Goal: Information Seeking & Learning: Learn about a topic

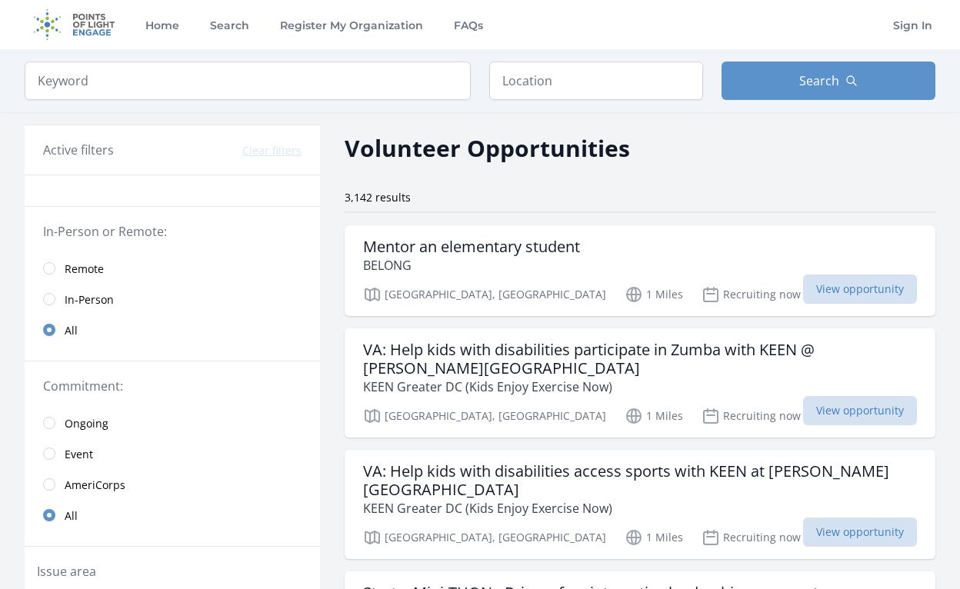
click at [85, 271] on span "Remote" at bounding box center [84, 268] width 39 height 15
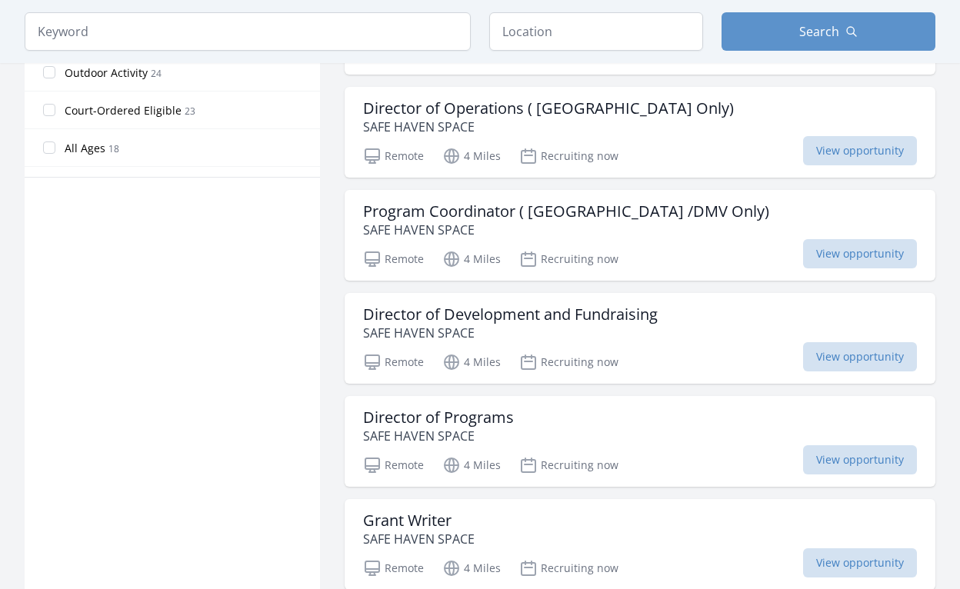
scroll to position [880, 0]
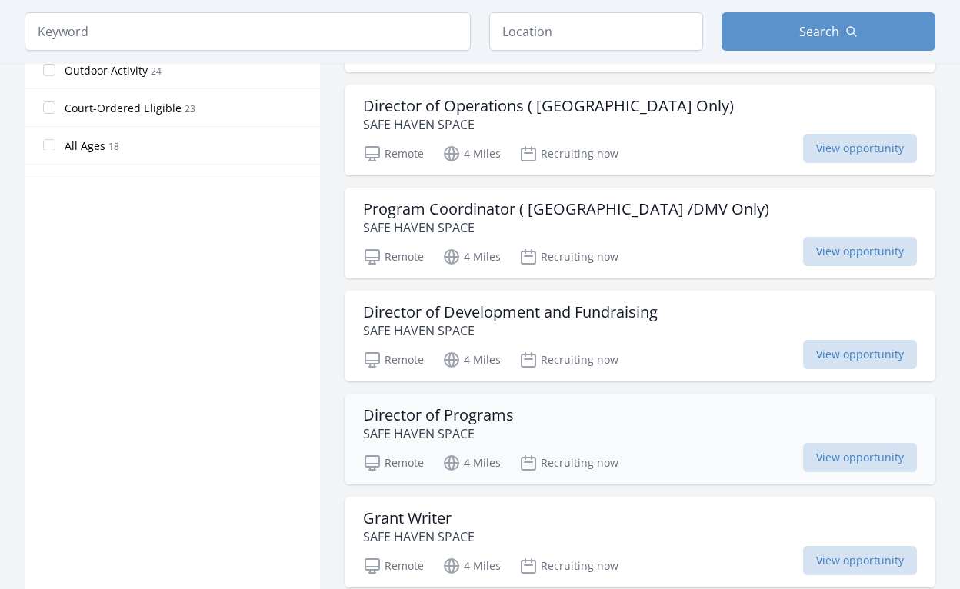
drag, startPoint x: 431, startPoint y: 416, endPoint x: 431, endPoint y: 406, distance: 10.0
click at [431, 406] on div "Director of Programs SAFE HAVEN SPACE" at bounding box center [438, 424] width 151 height 37
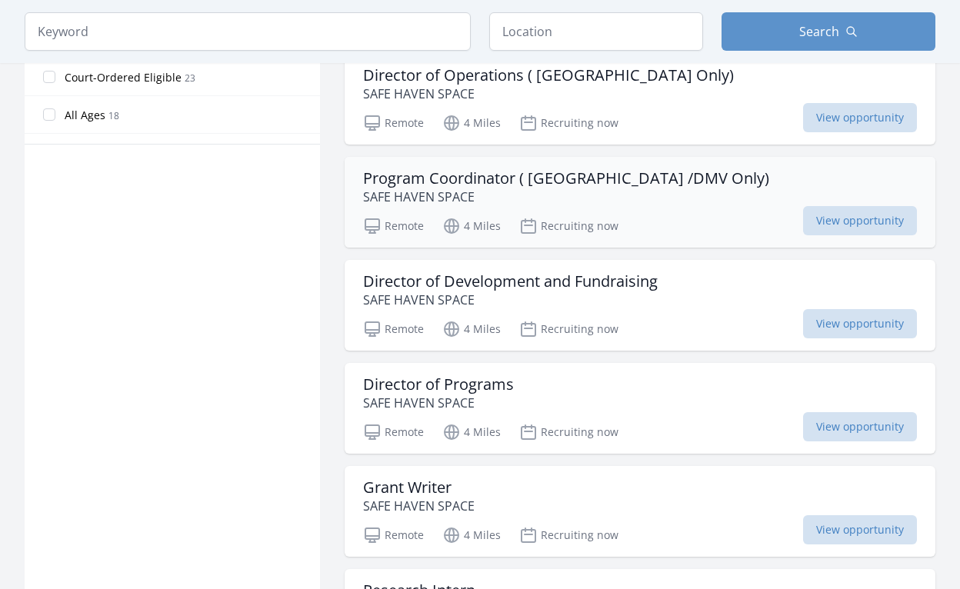
click at [506, 169] on h3 "Program Coordinator ( [GEOGRAPHIC_DATA] /DMV Only)" at bounding box center [566, 178] width 406 height 18
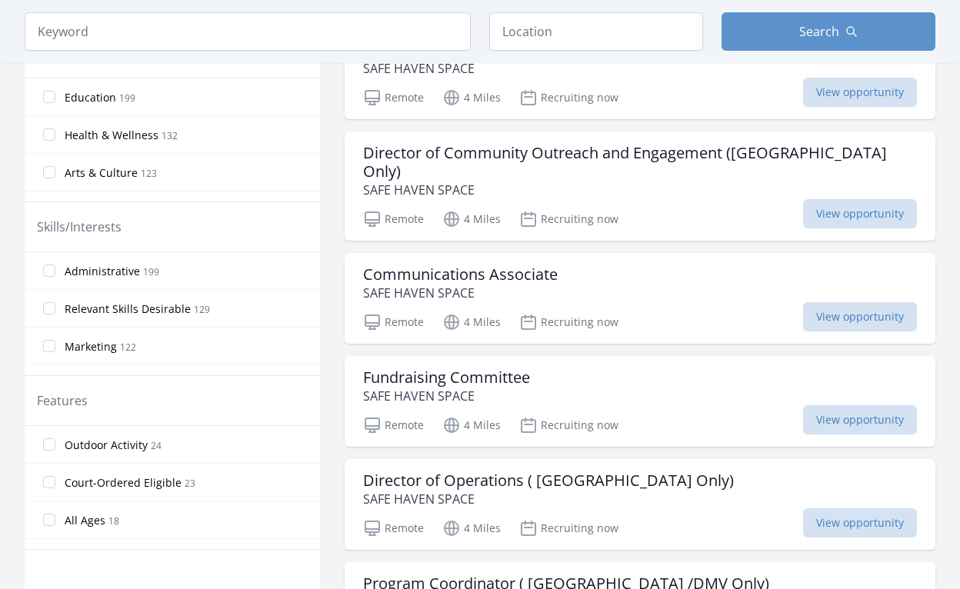
scroll to position [518, 0]
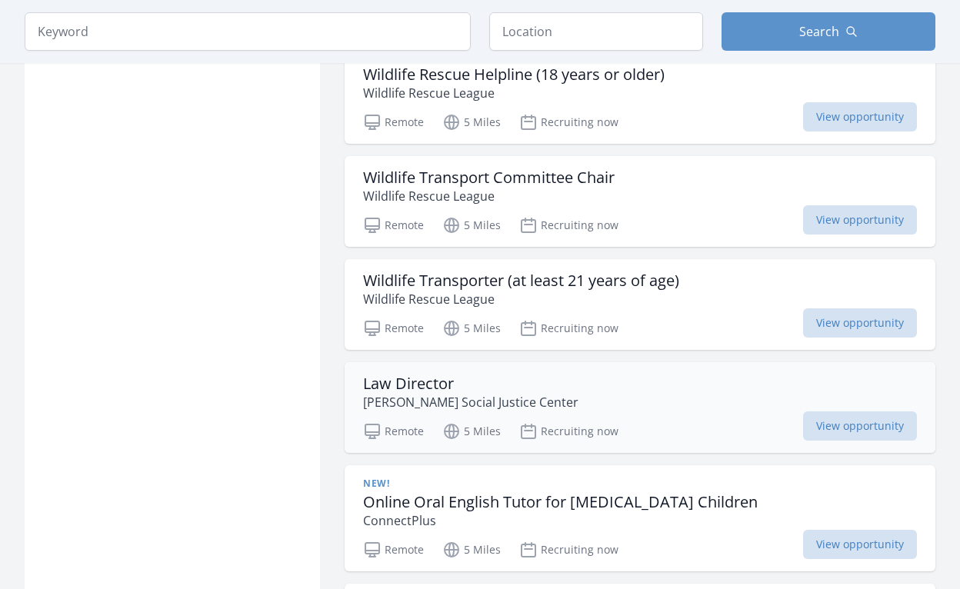
scroll to position [3713, 1]
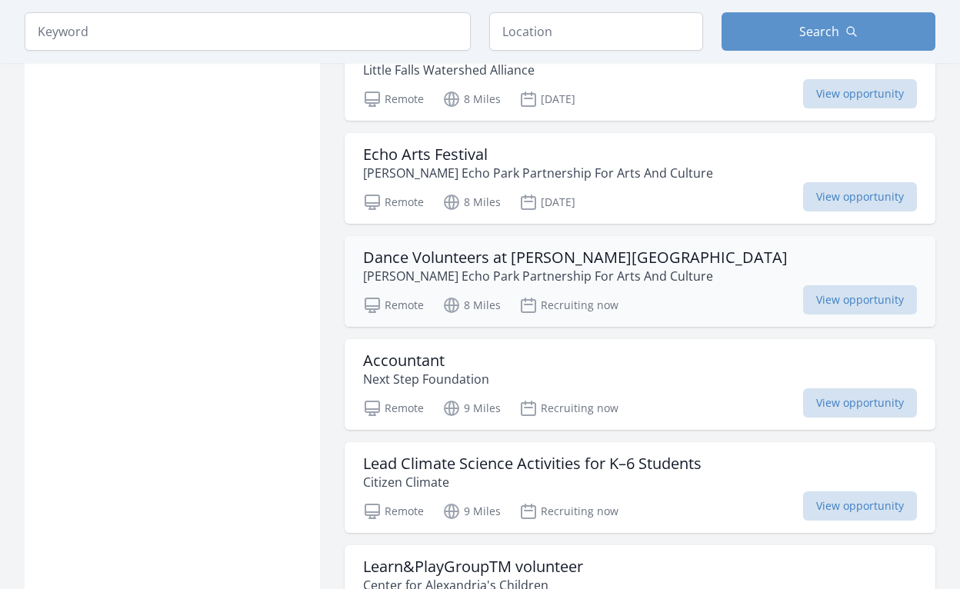
scroll to position [5957, 0]
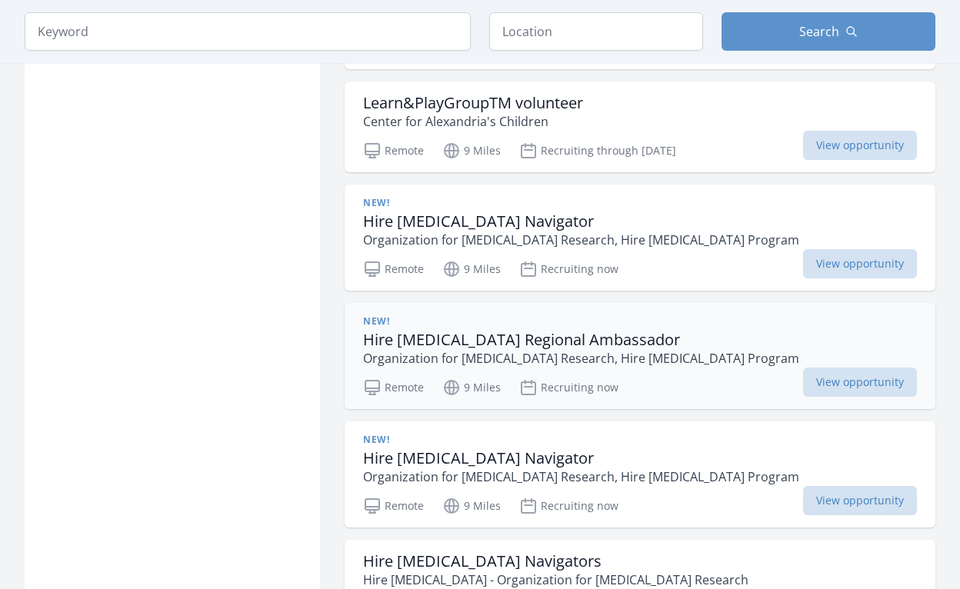
scroll to position [6435, 0]
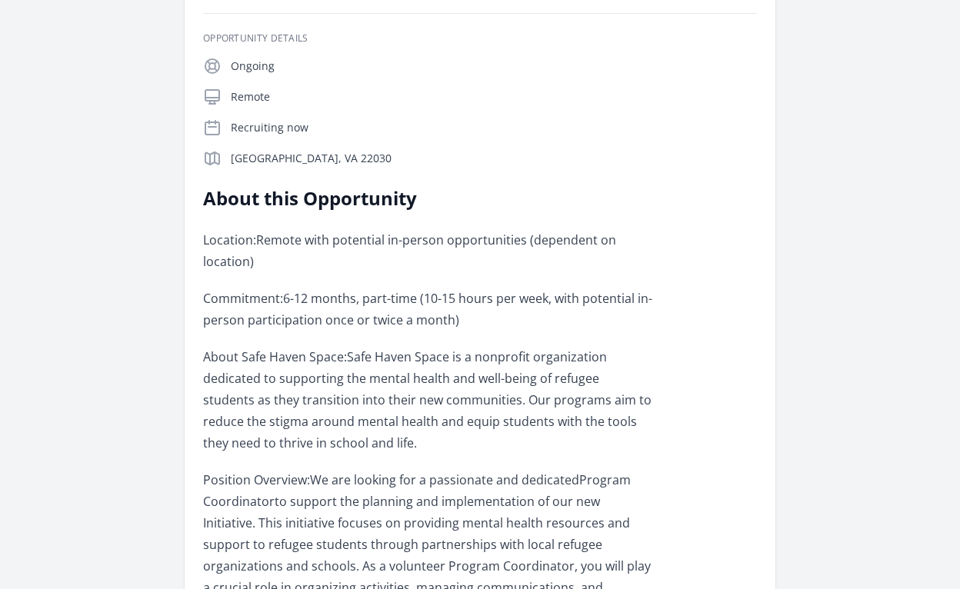
scroll to position [395, 0]
